Goal: Find specific page/section: Find specific page/section

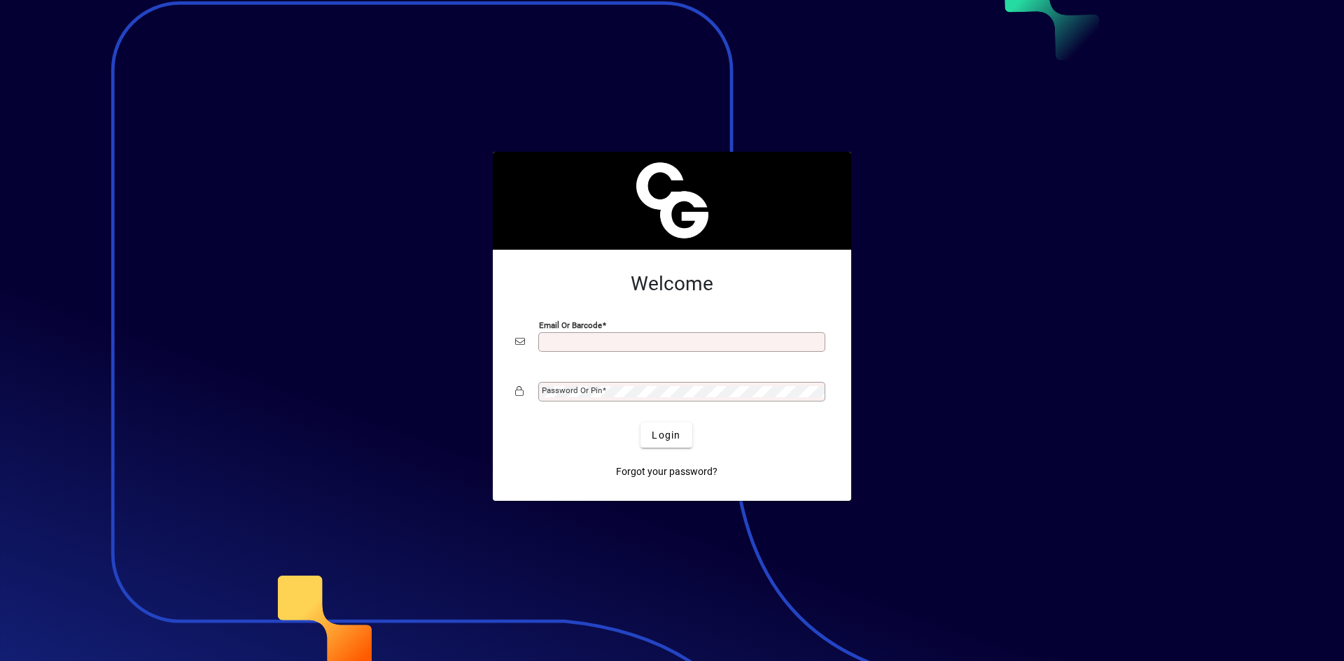
type input "**********"
click at [663, 429] on button "Login" at bounding box center [665, 435] width 51 height 25
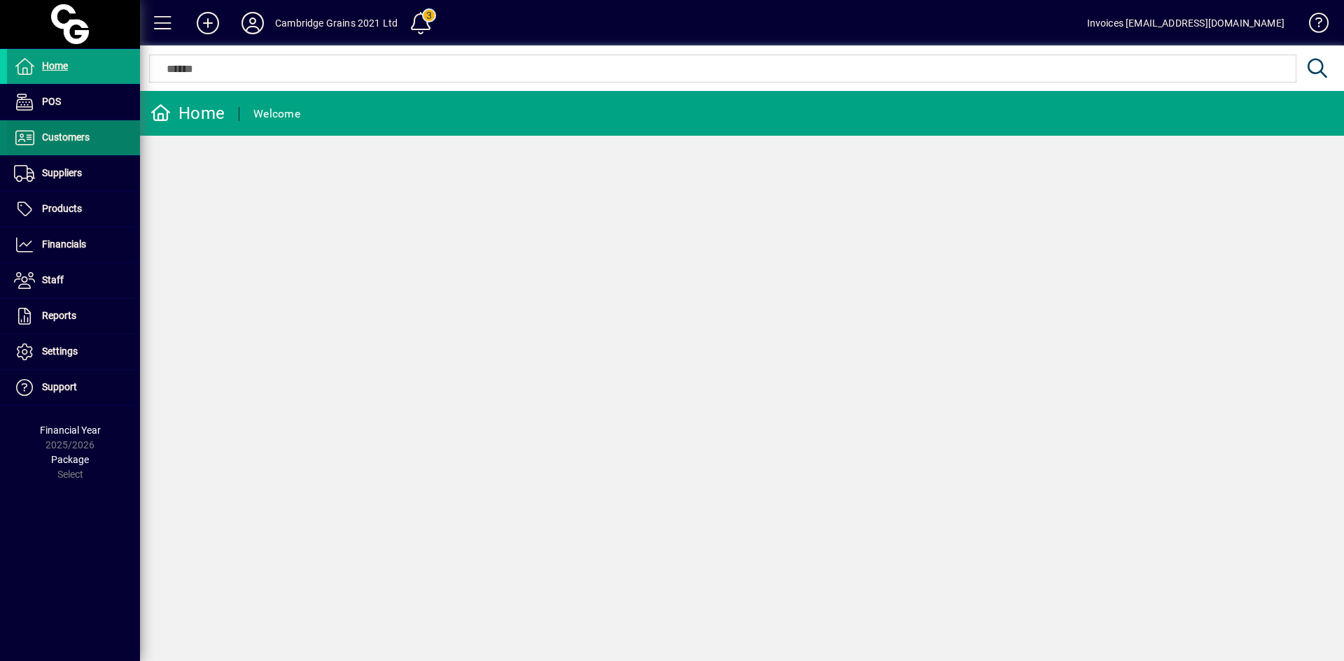
click at [66, 140] on span "Customers" at bounding box center [66, 137] width 48 height 11
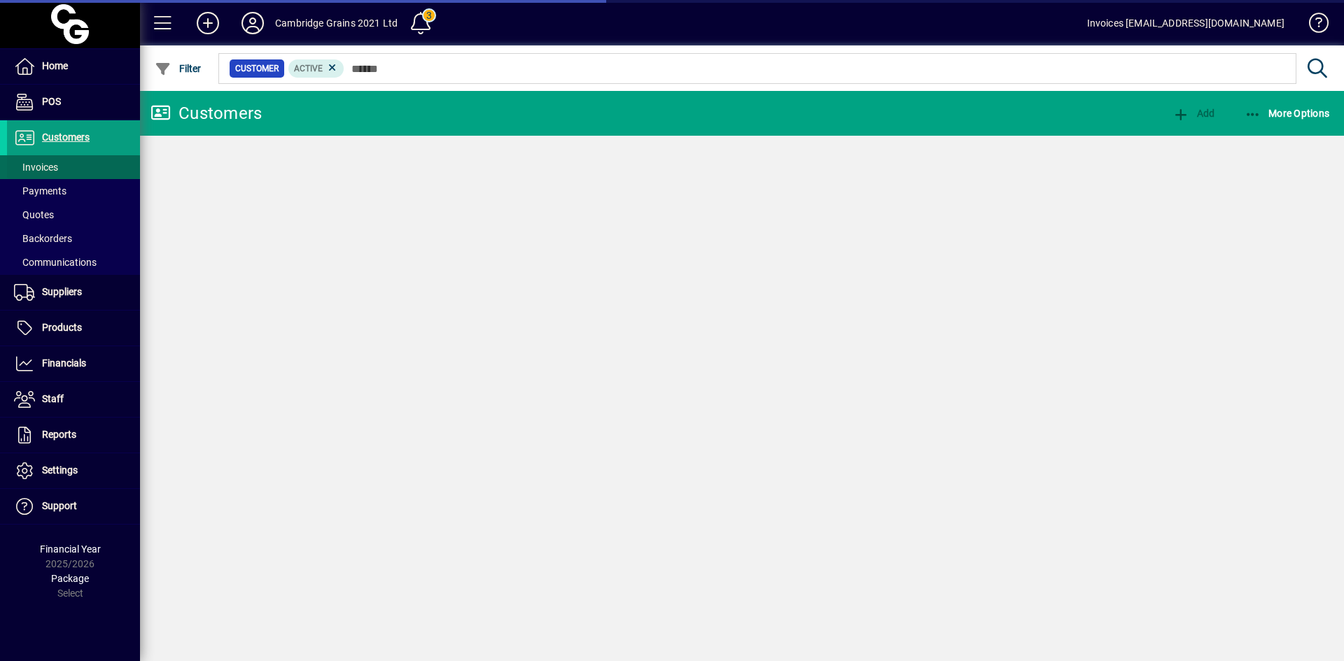
click at [66, 164] on span at bounding box center [73, 167] width 133 height 34
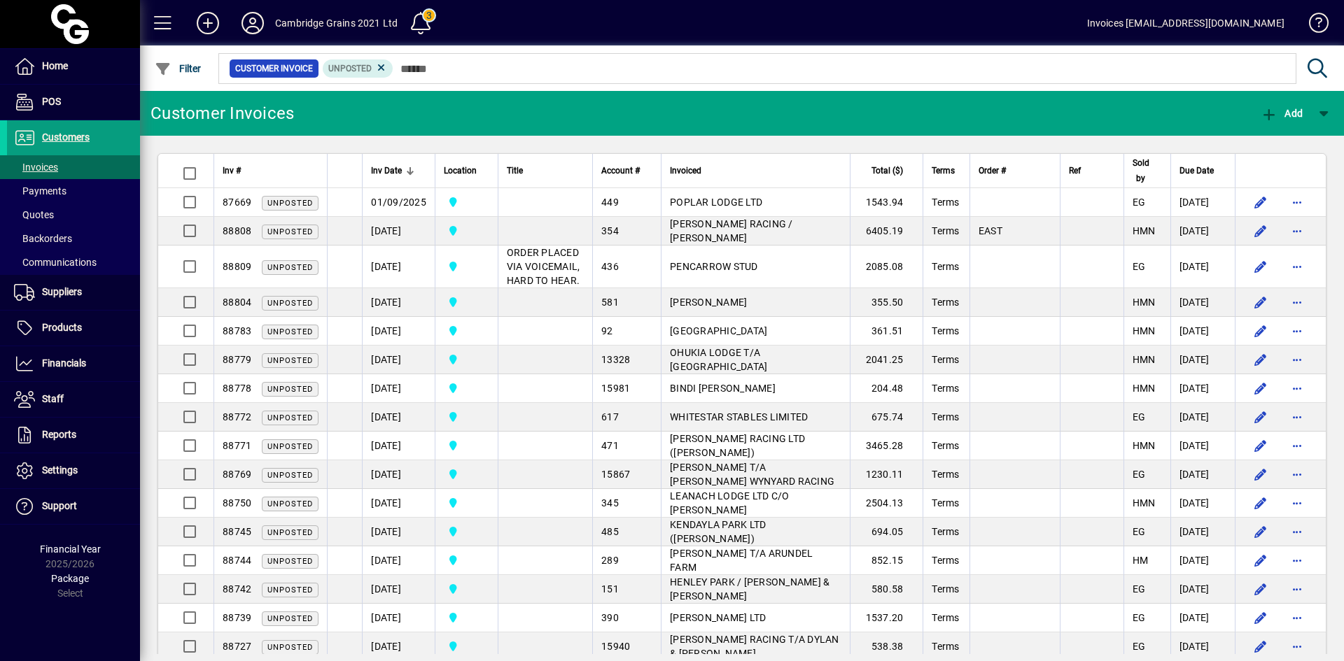
drag, startPoint x: 382, startPoint y: 69, endPoint x: 393, endPoint y: 69, distance: 10.5
click at [383, 69] on icon at bounding box center [381, 68] width 13 height 13
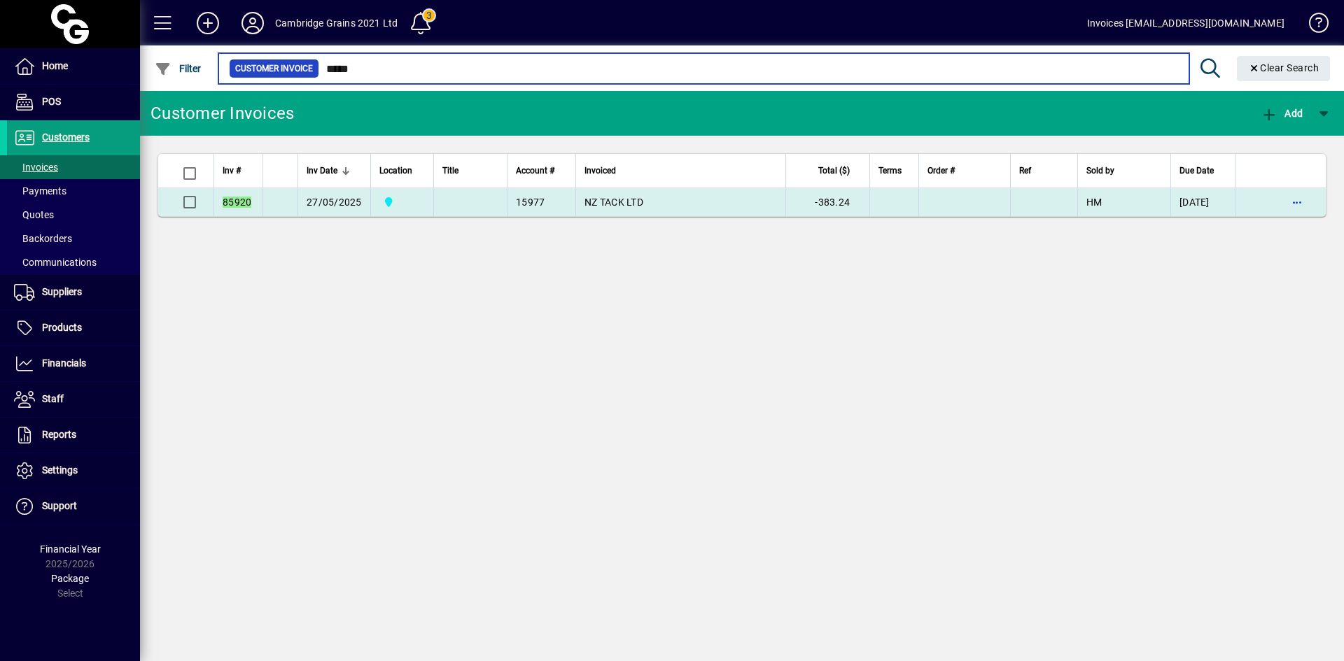
type input "*****"
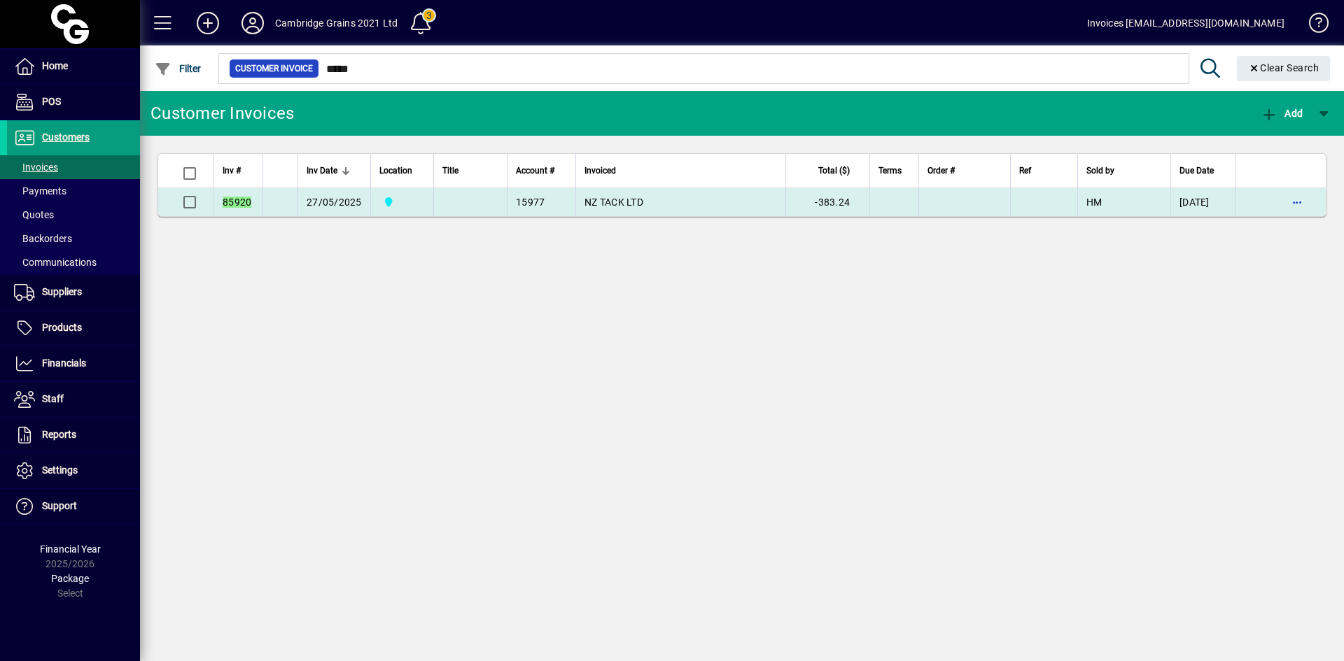
click at [645, 203] on td "NZ TACK LTD" at bounding box center [680, 202] width 210 height 28
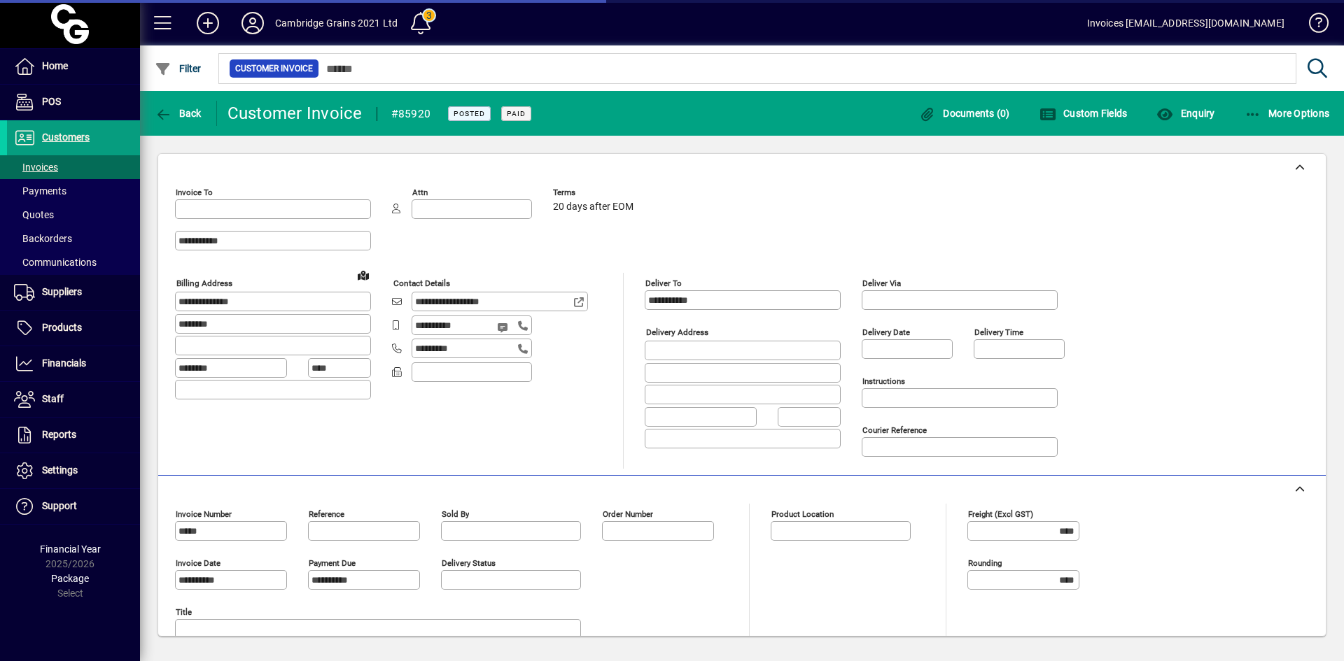
type input "**********"
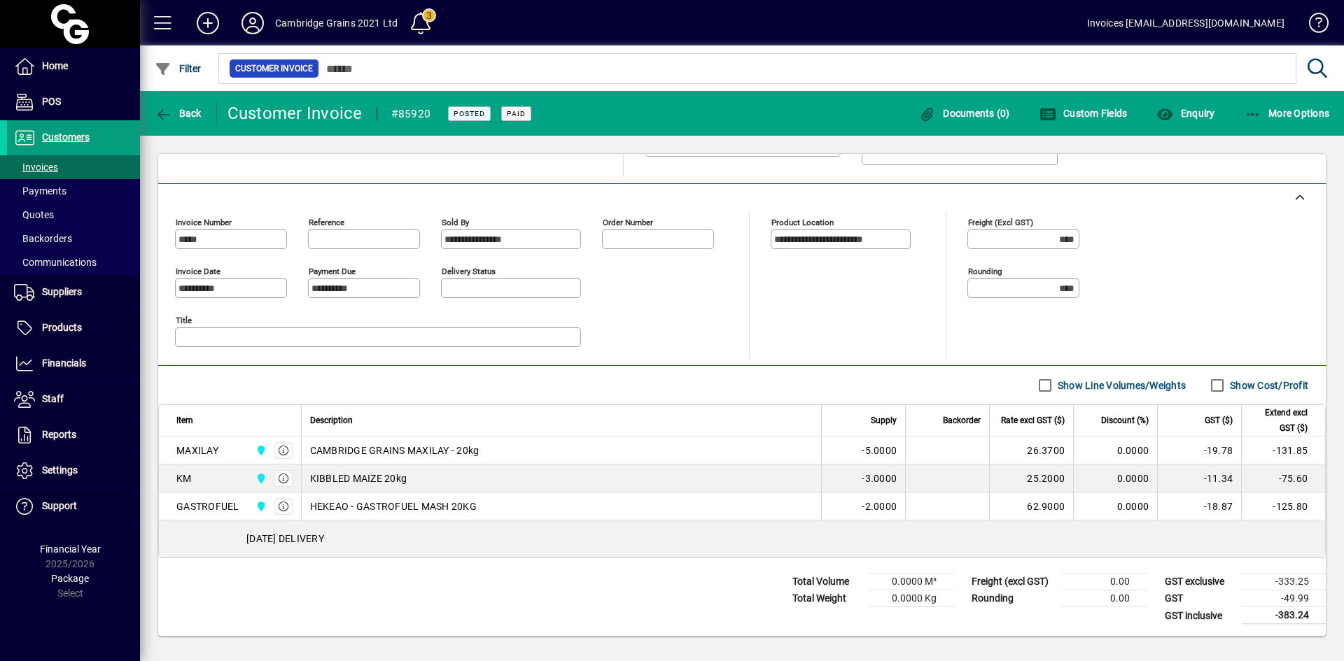
scroll to position [293, 0]
drag, startPoint x: 308, startPoint y: 450, endPoint x: 492, endPoint y: 453, distance: 184.1
click at [492, 453] on td "CAMBRIDGE GRAINS MAXILAY - 20kg" at bounding box center [561, 450] width 521 height 28
copy span "CAMBRIDGE GRAINS MAXILAY - 20kg"
drag, startPoint x: 311, startPoint y: 478, endPoint x: 460, endPoint y: 481, distance: 148.4
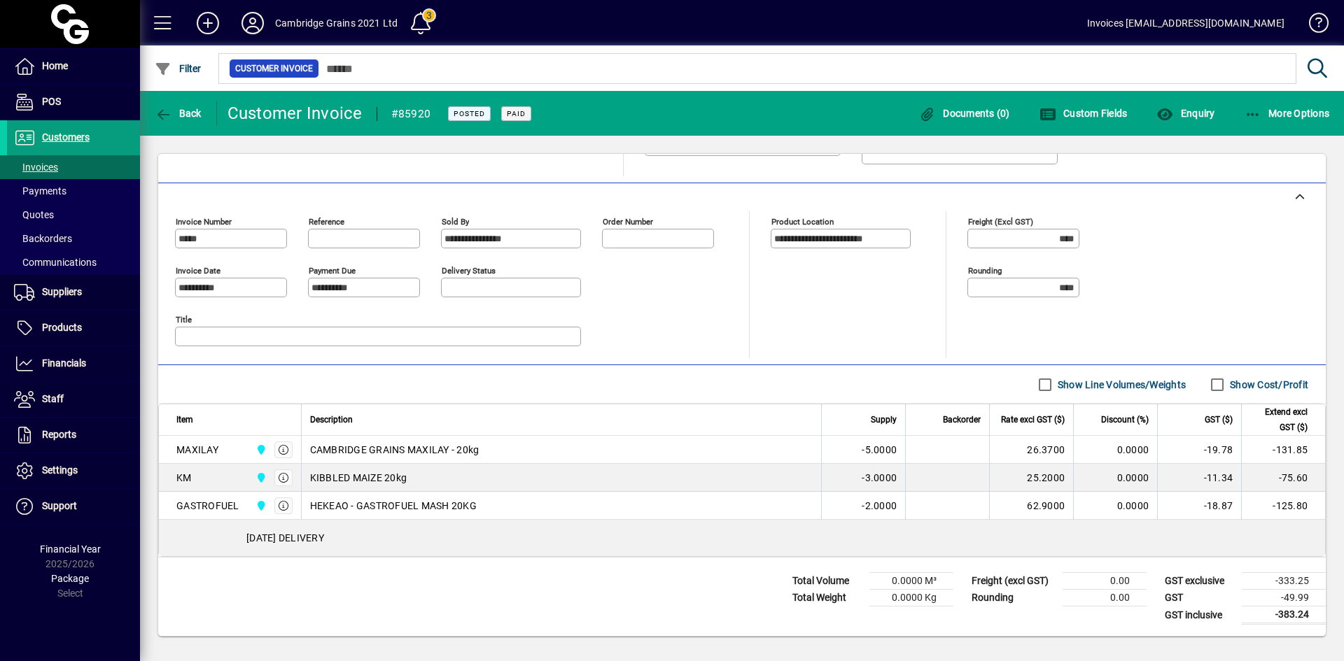
click at [460, 481] on div "KIBBLED MAIZE 20kg" at bounding box center [561, 478] width 503 height 14
copy span "KIBBLED MAIZE 20kg"
drag, startPoint x: 306, startPoint y: 502, endPoint x: 480, endPoint y: 497, distance: 174.3
click at [479, 500] on td "HEKEAO - GASTROFUEL MASH 20KG" at bounding box center [561, 506] width 521 height 28
copy span "HEKEAO - GASTROFUEL MASH 20KG"
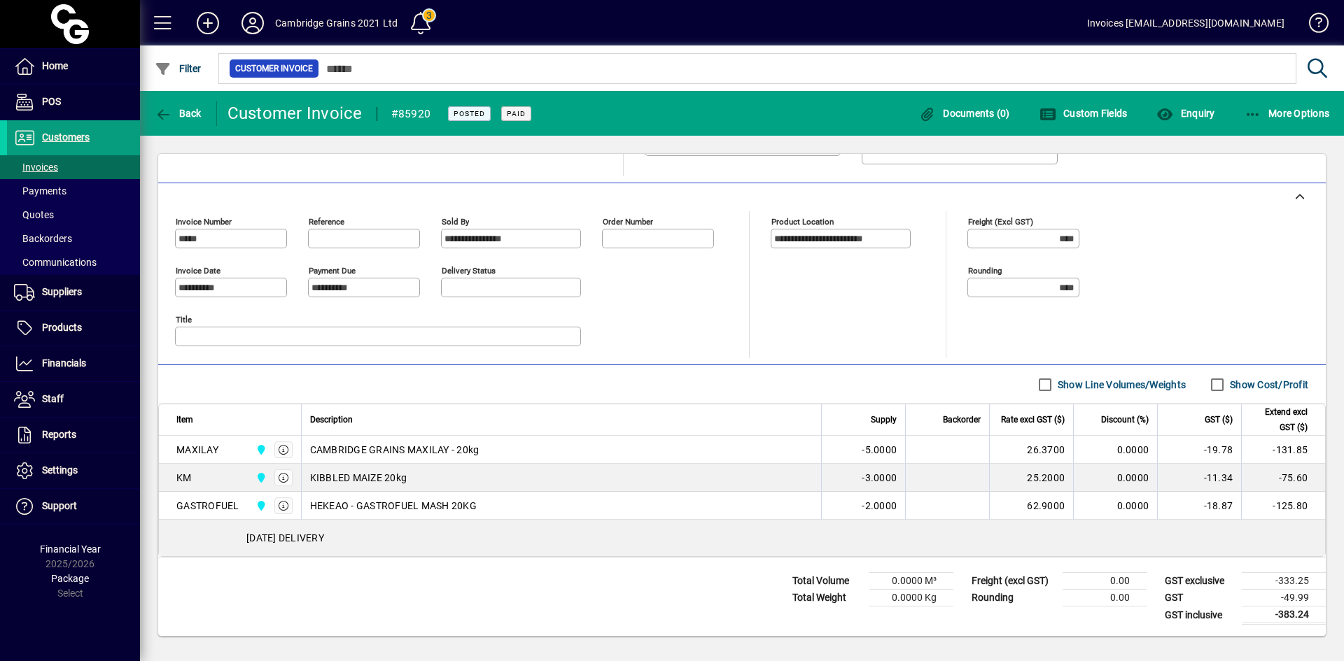
click at [663, 284] on div "Delivery status" at bounding box center [588, 284] width 294 height 49
